Goal: Task Accomplishment & Management: Manage account settings

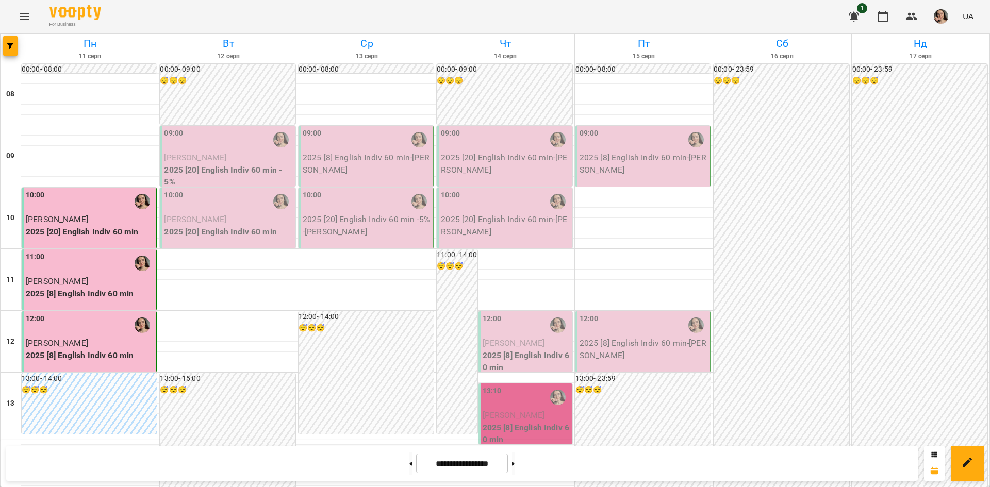
click at [194, 140] on div "09:00" at bounding box center [228, 140] width 128 height 24
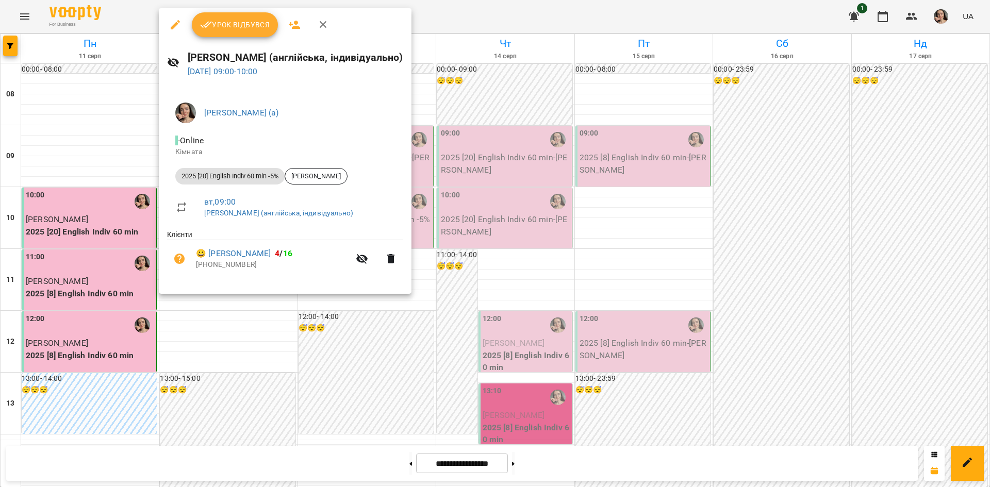
click at [235, 23] on span "Урок відбувся" at bounding box center [235, 25] width 70 height 12
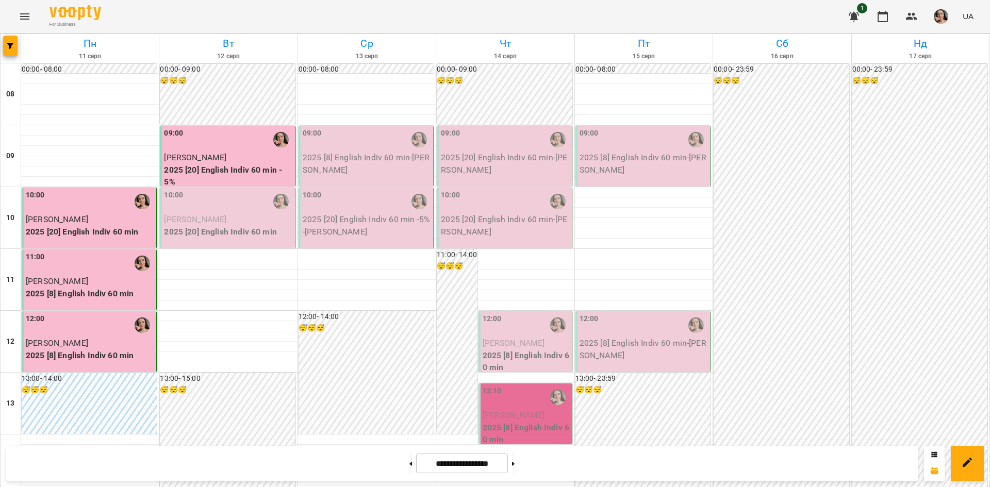
click at [252, 233] on p "2025 [20] English Indiv 60 min" at bounding box center [228, 232] width 128 height 12
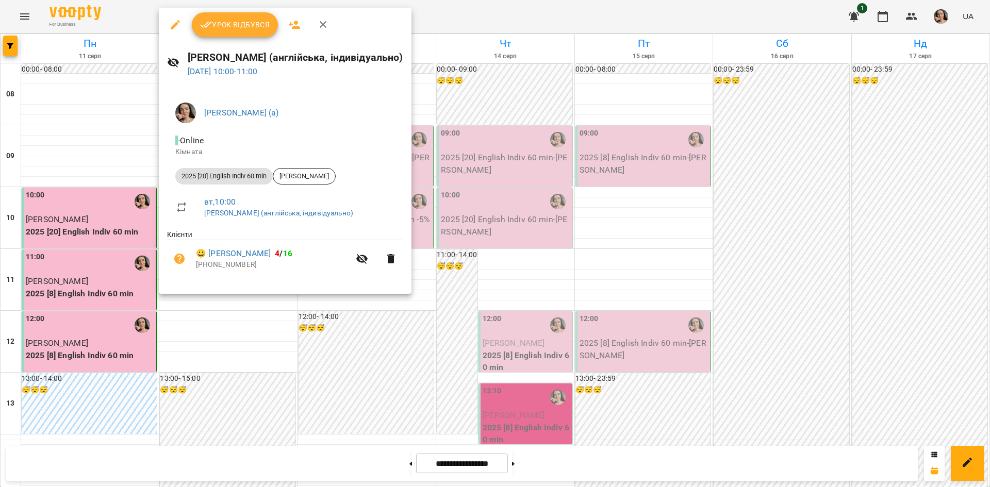
click at [236, 23] on span "Урок відбувся" at bounding box center [235, 25] width 70 height 12
